Goal: Navigation & Orientation: Find specific page/section

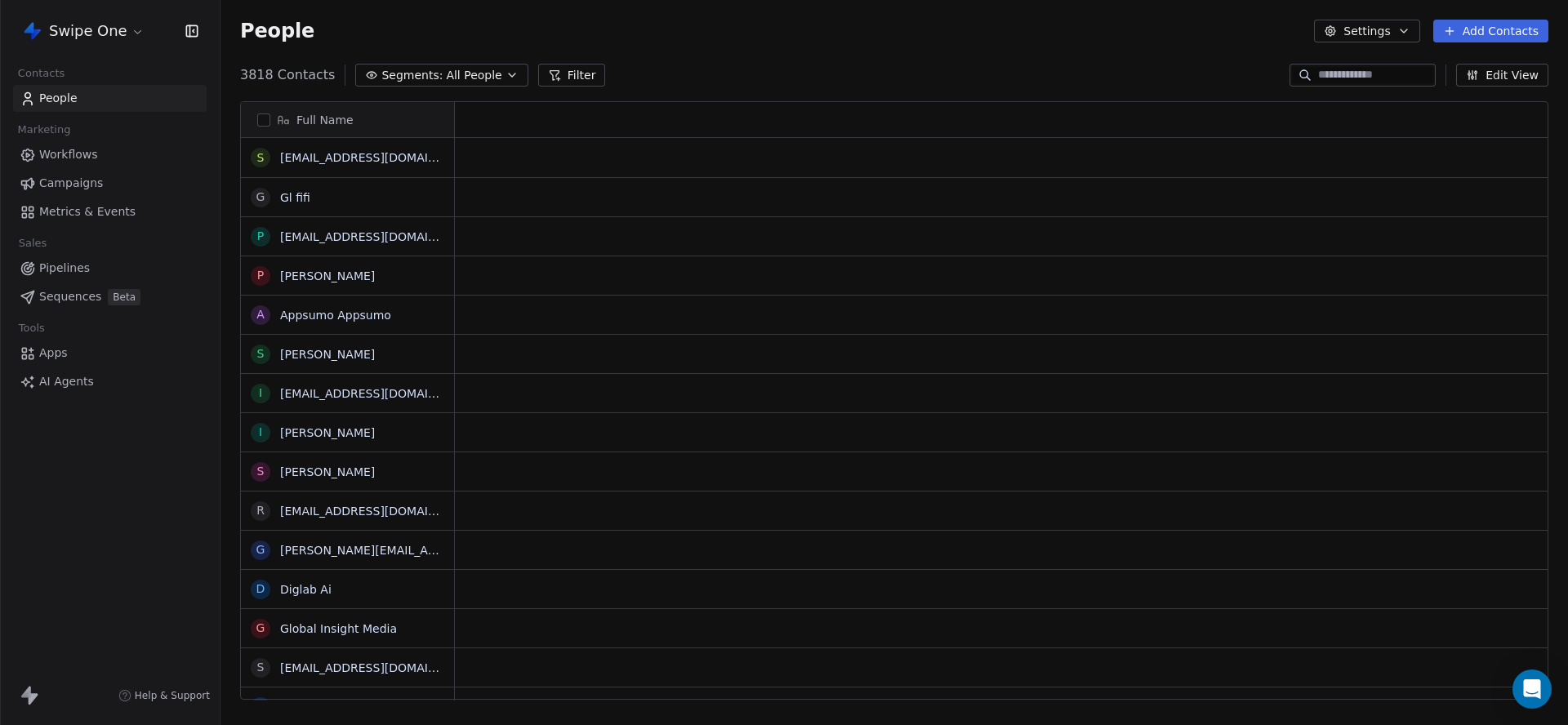
scroll to position [639, 1347]
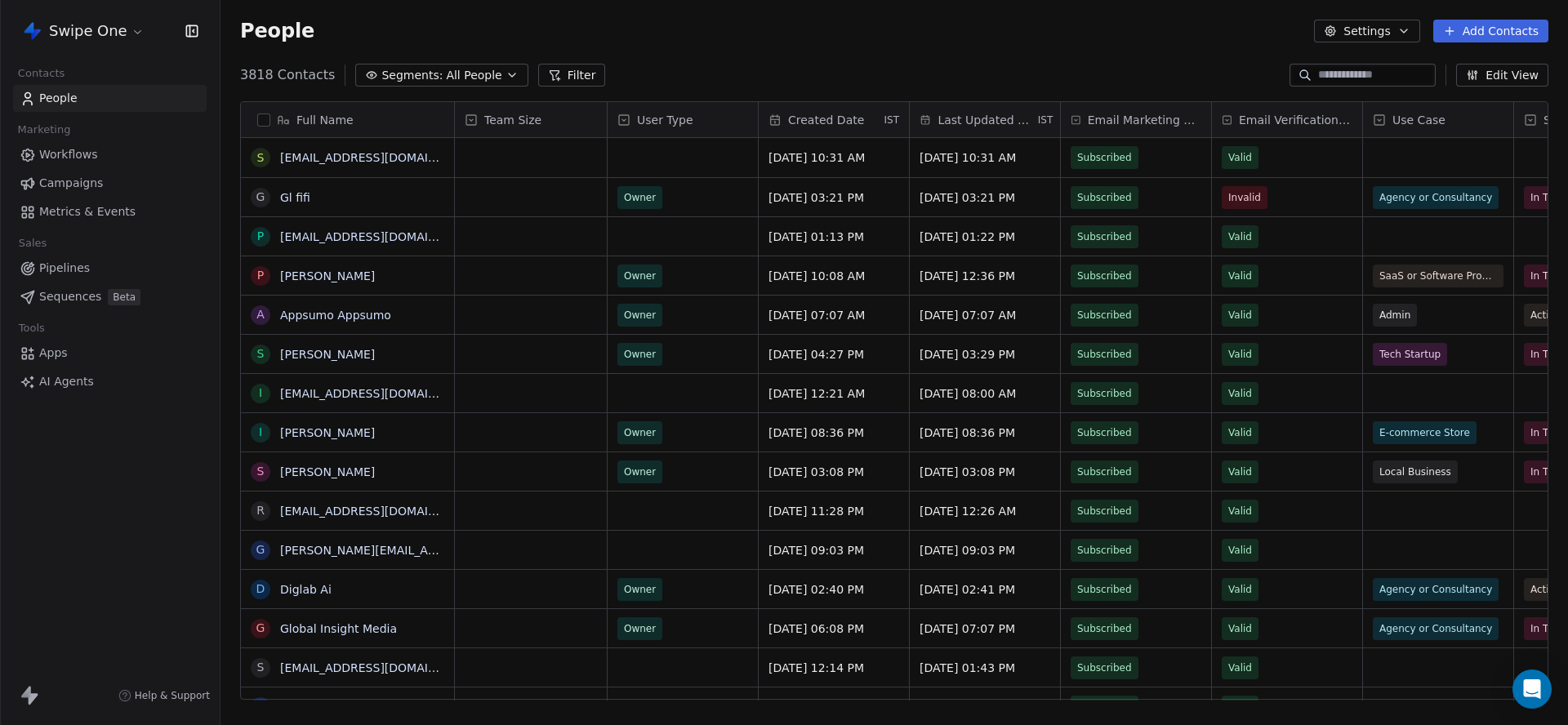
click at [102, 190] on link "Campaigns" at bounding box center [110, 183] width 193 height 27
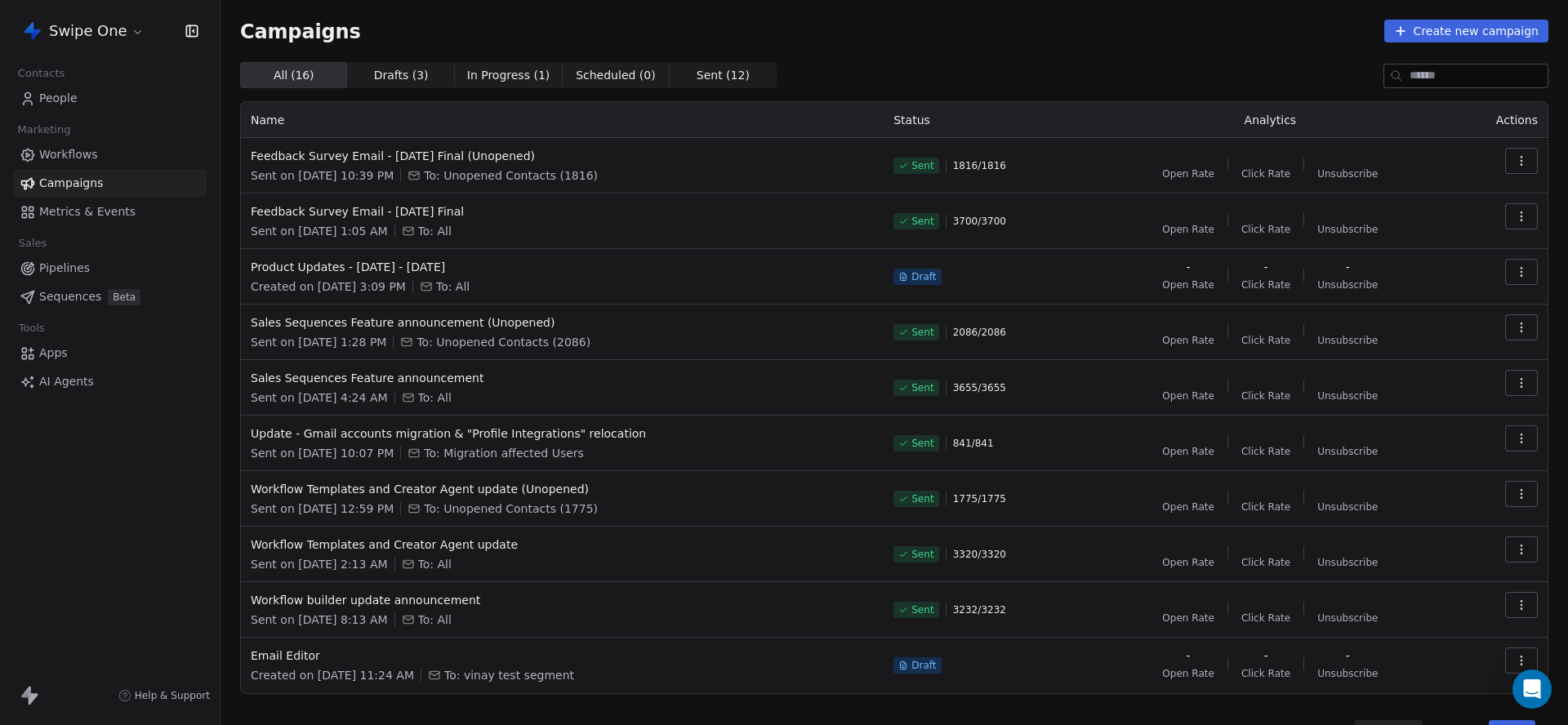
click at [95, 154] on span "Workflows" at bounding box center [68, 154] width 59 height 17
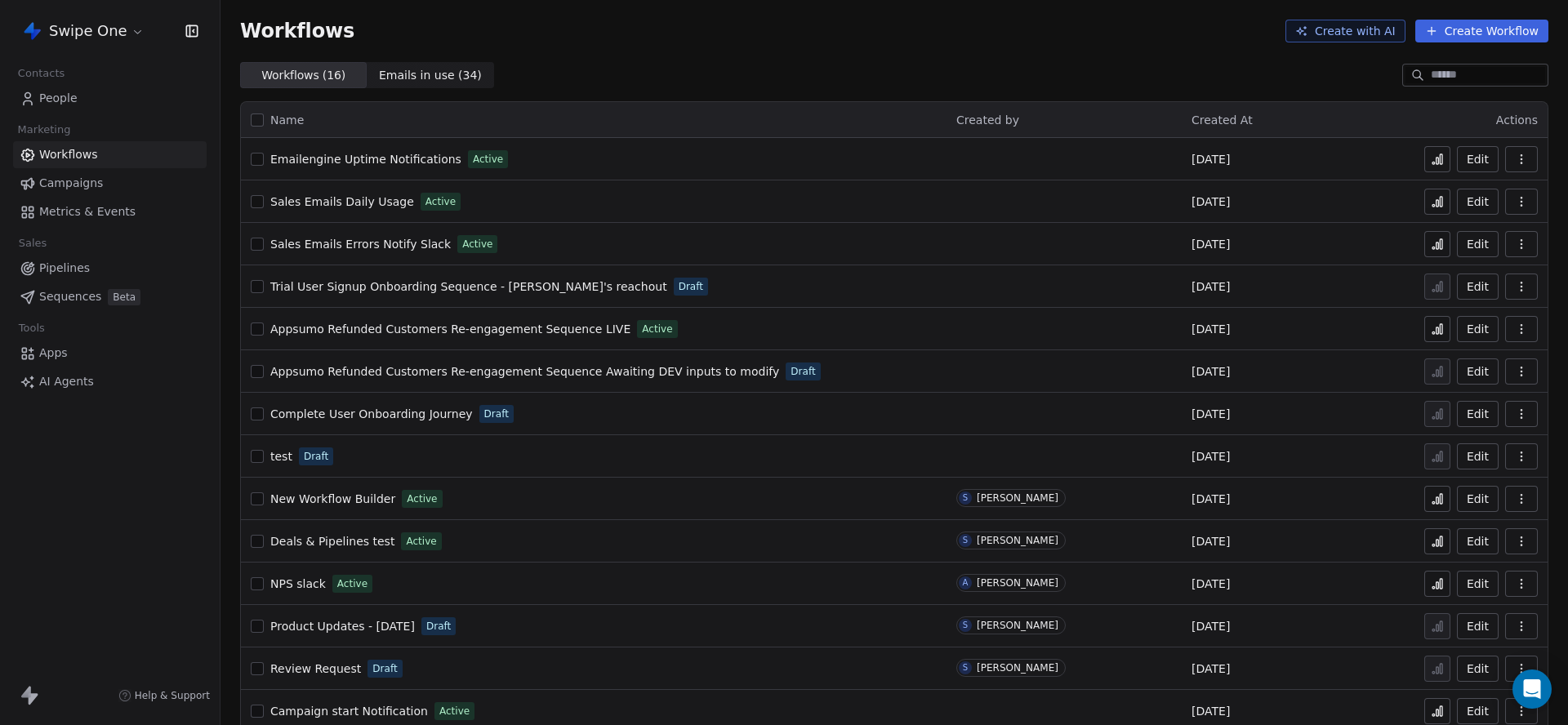
click at [87, 218] on span "Metrics & Events" at bounding box center [87, 212] width 97 height 17
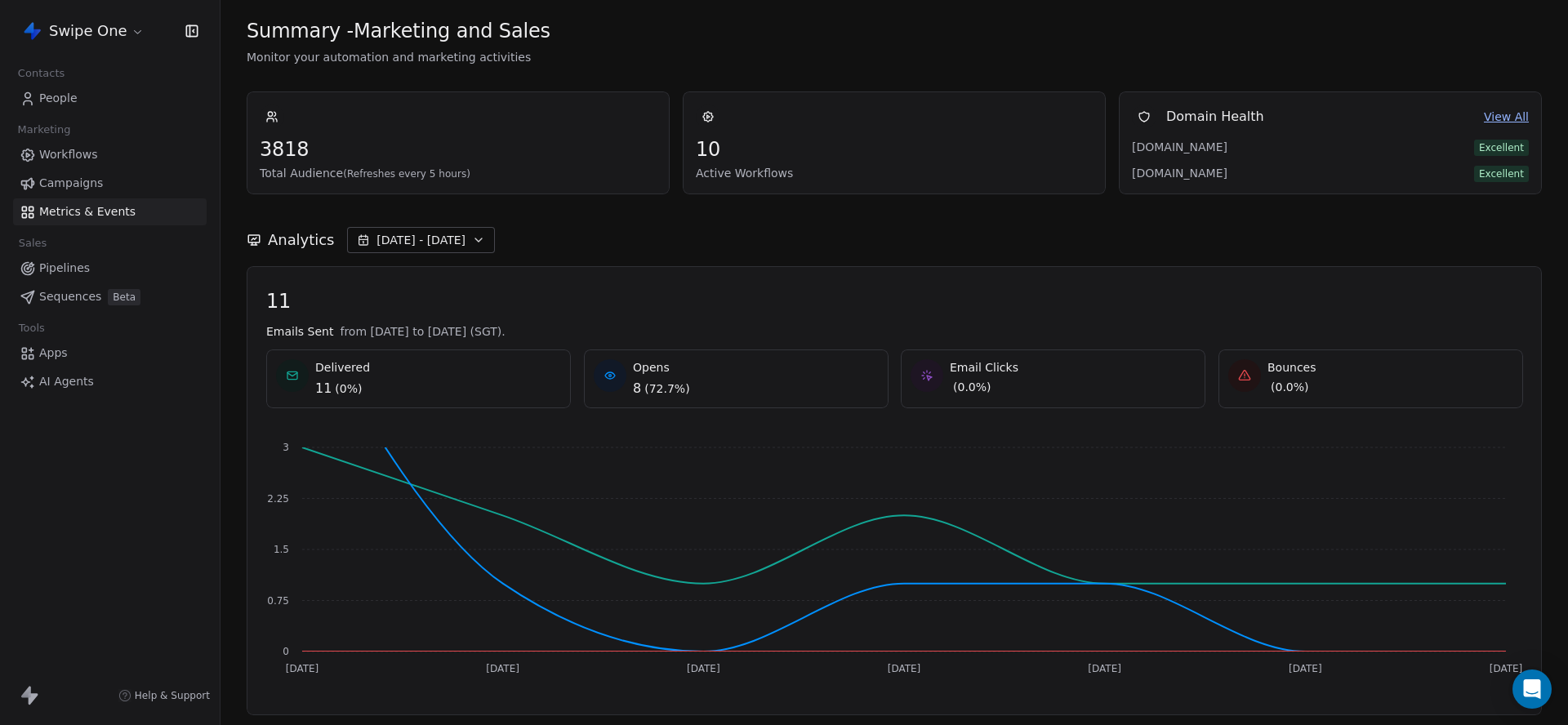
click at [94, 162] on span "Workflows" at bounding box center [68, 154] width 59 height 17
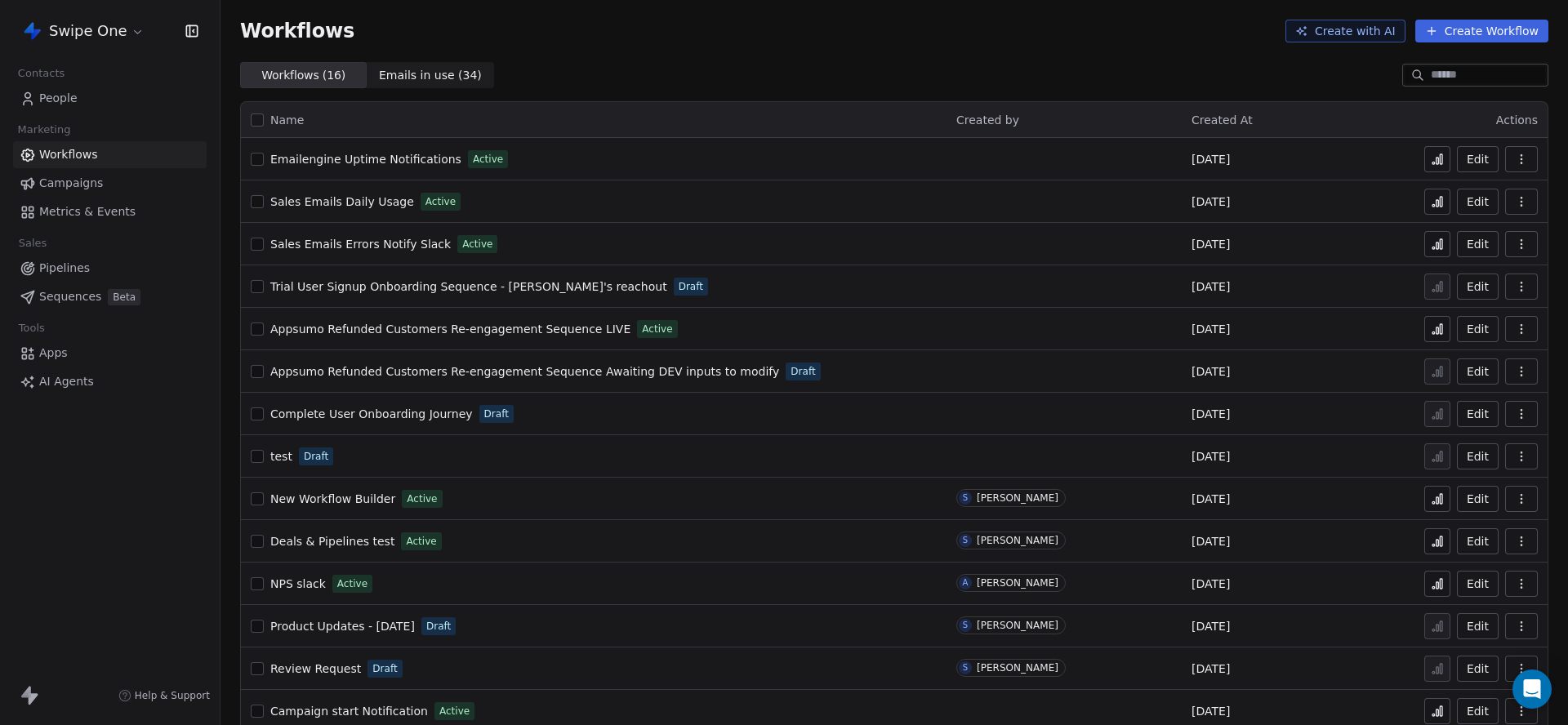
click at [88, 213] on span "Metrics & Events" at bounding box center [87, 212] width 97 height 17
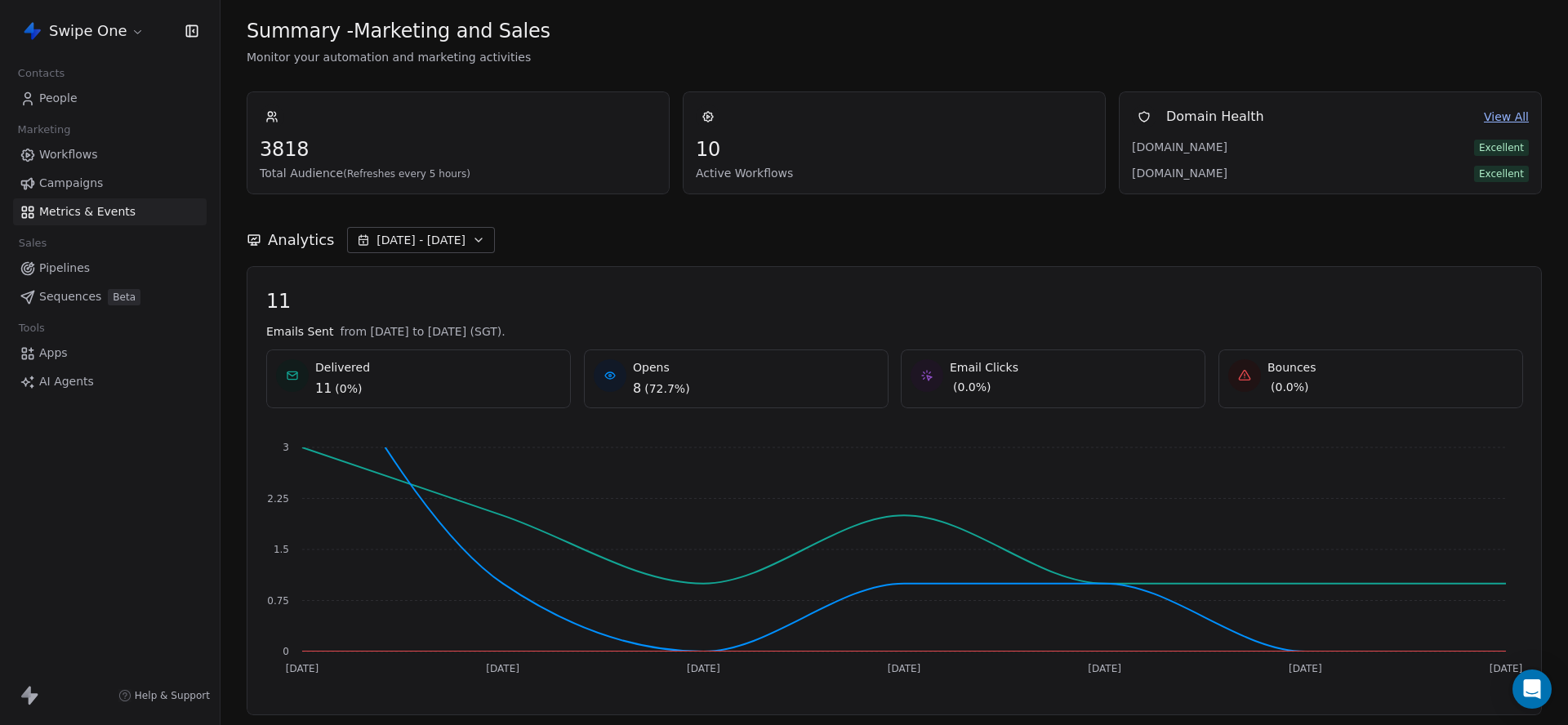
click at [444, 245] on span "[DATE] - [DATE]" at bounding box center [421, 239] width 89 height 16
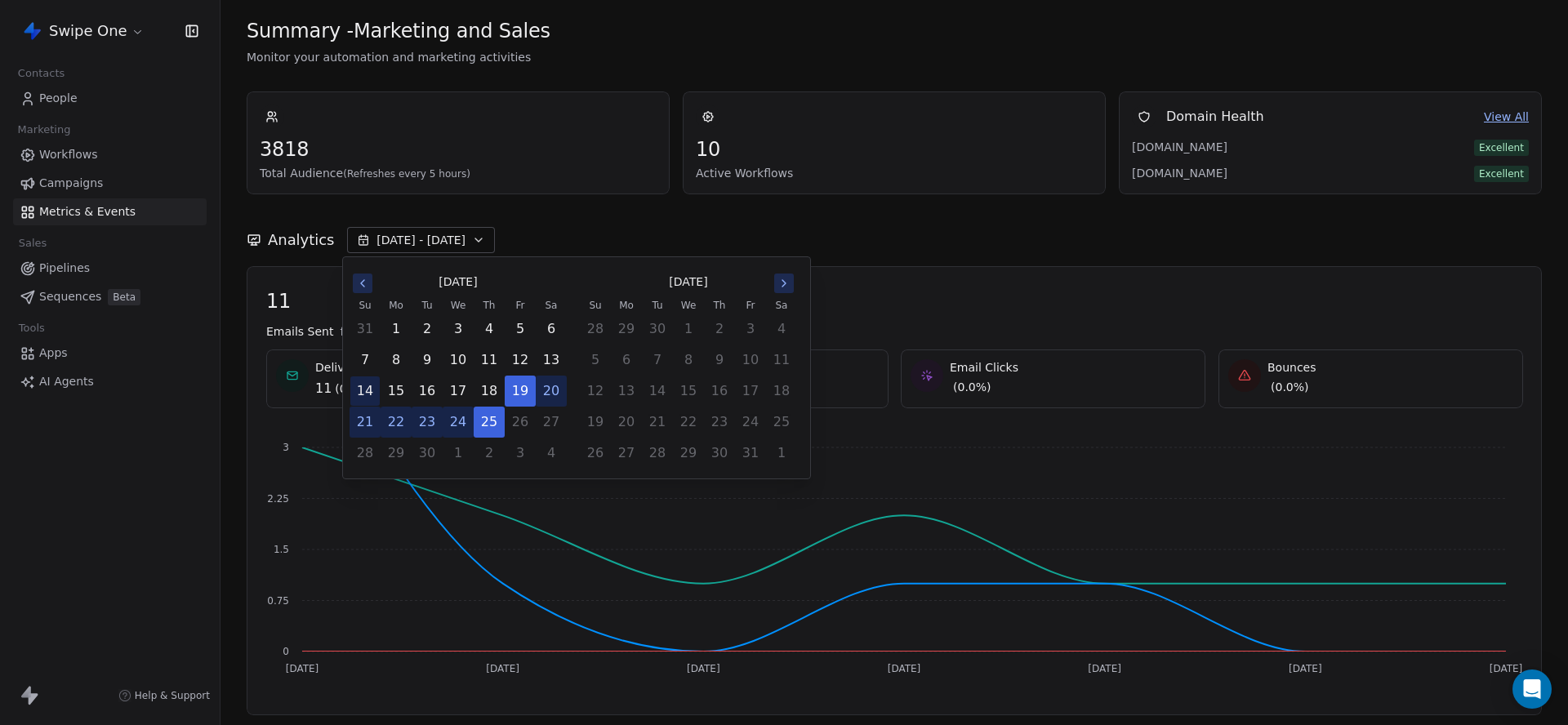
click at [365, 383] on button "14" at bounding box center [365, 391] width 29 height 29
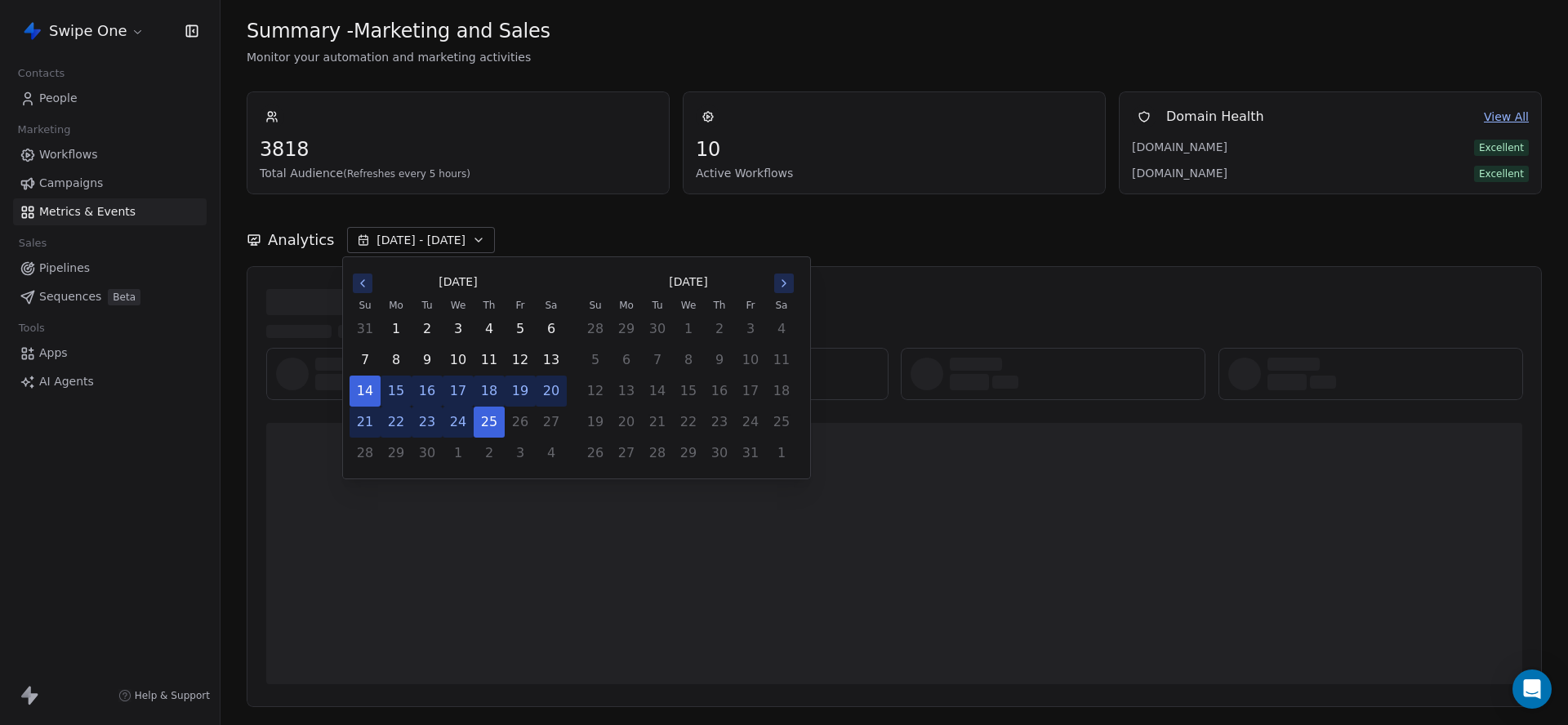
click at [583, 220] on div "Analytics [DATE] - [DATE]" at bounding box center [894, 230] width 1295 height 72
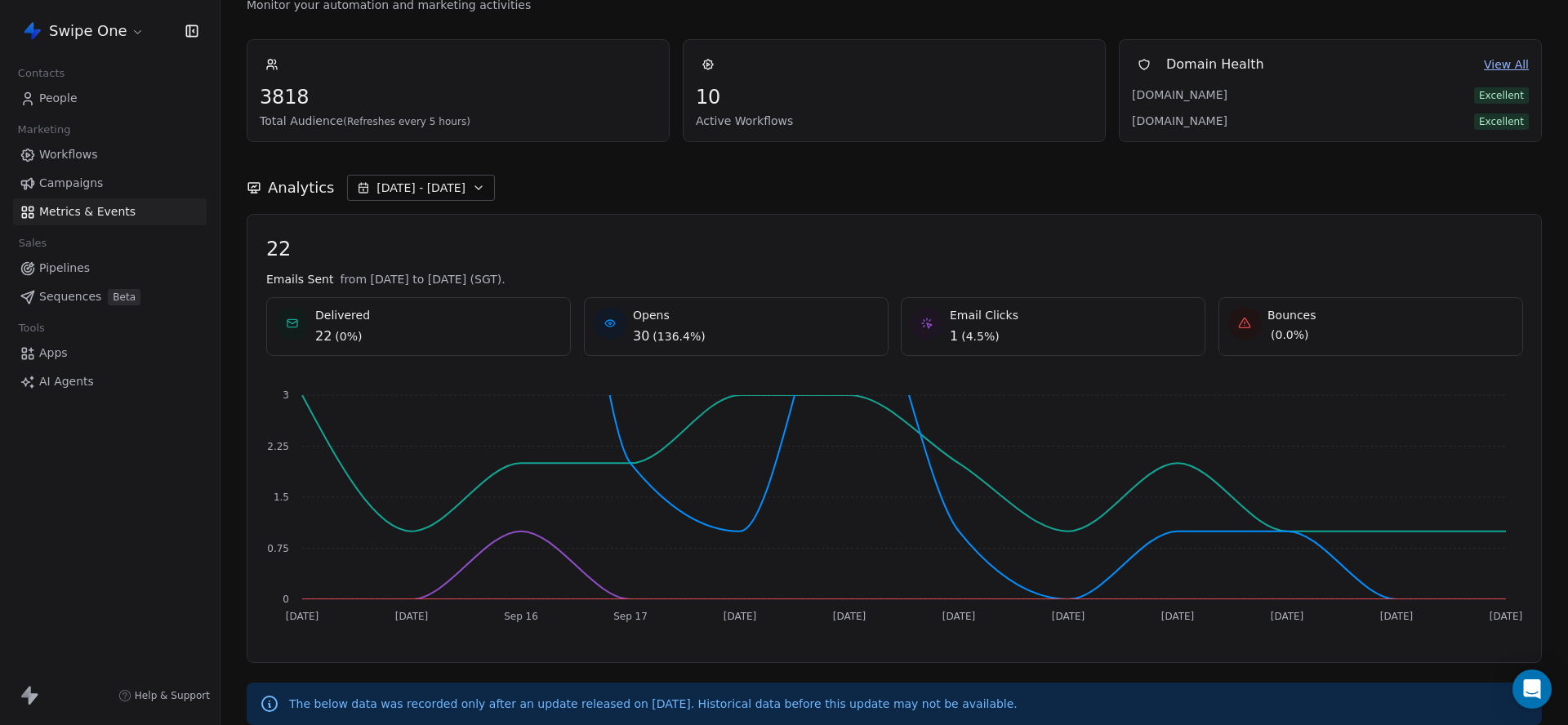
scroll to position [31, 0]
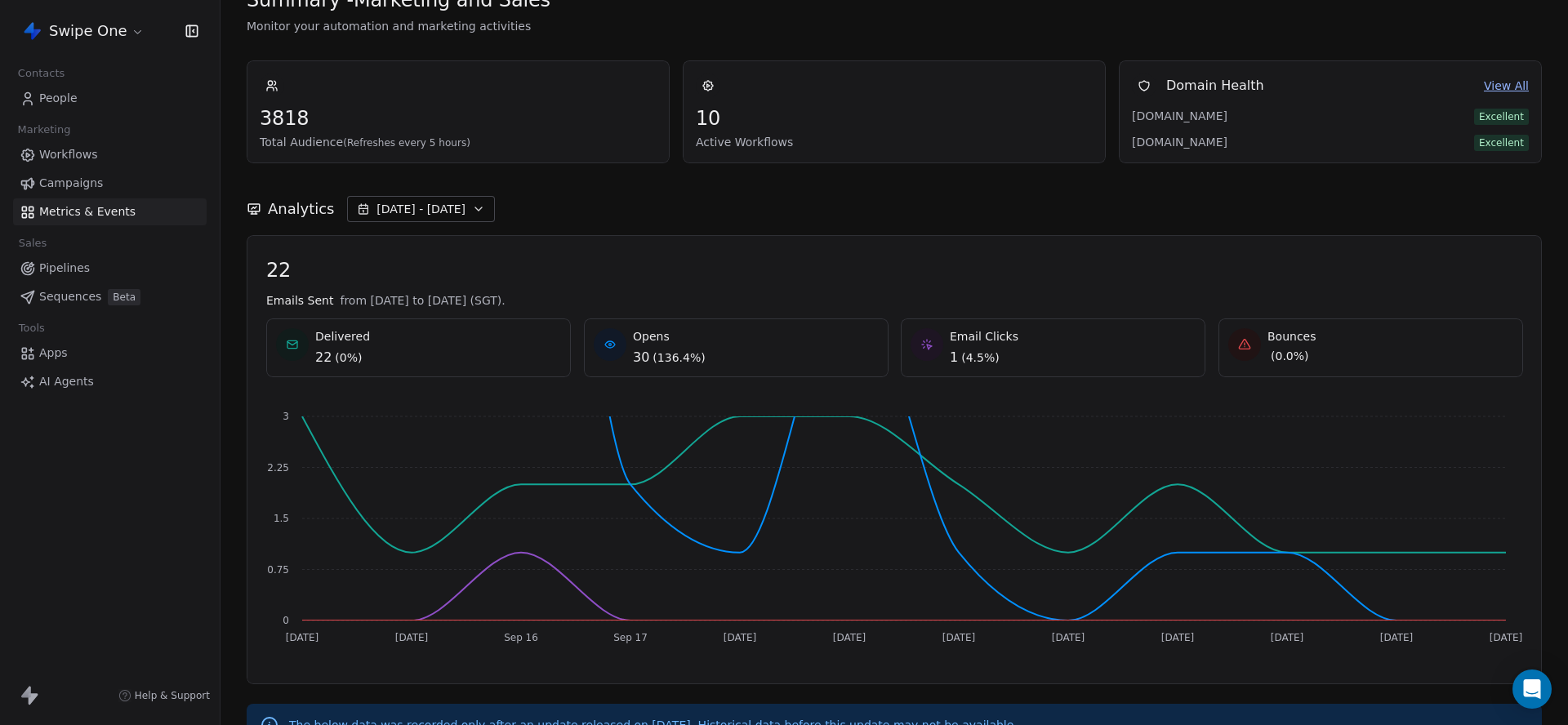
click at [68, 96] on span "People" at bounding box center [58, 98] width 39 height 17
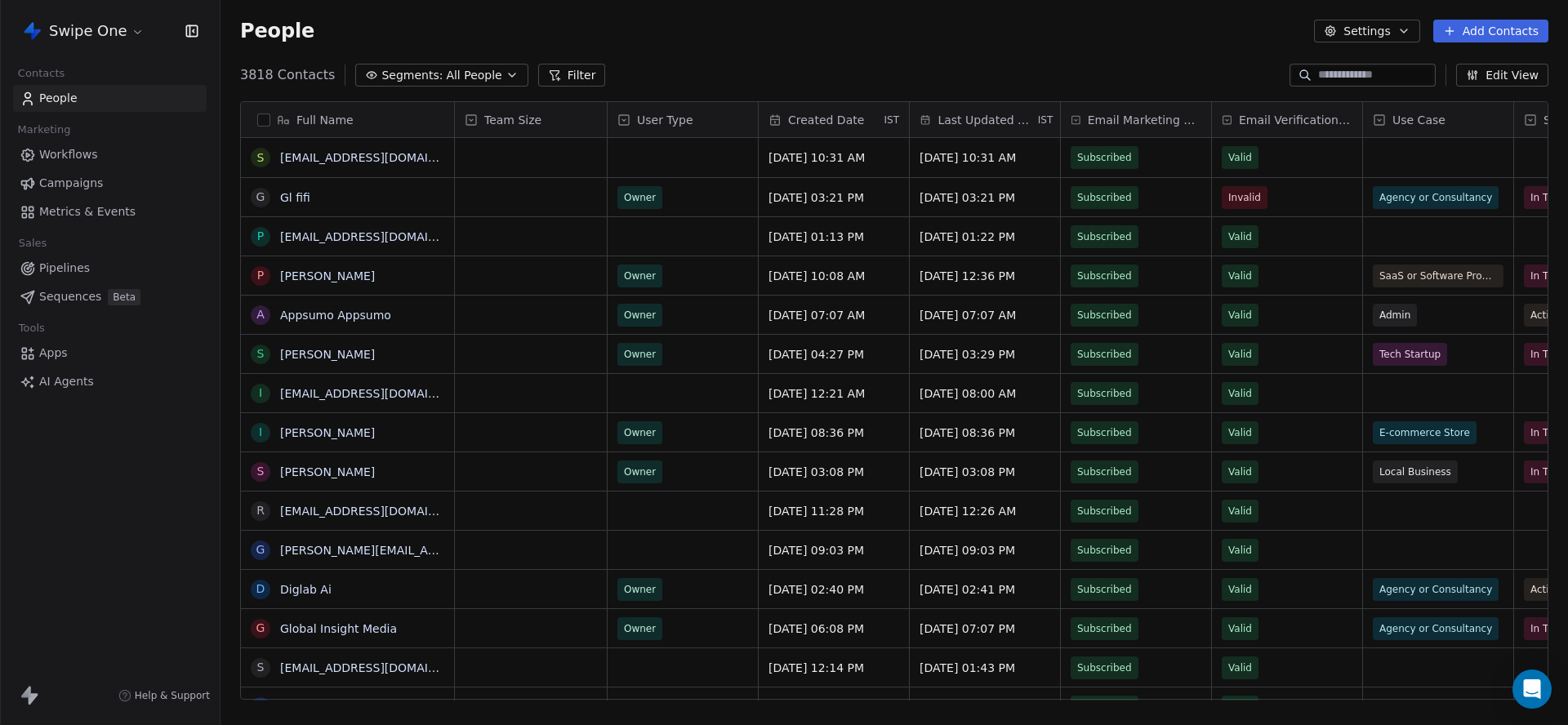
scroll to position [639, 1347]
